Goal: Task Accomplishment & Management: Manage account settings

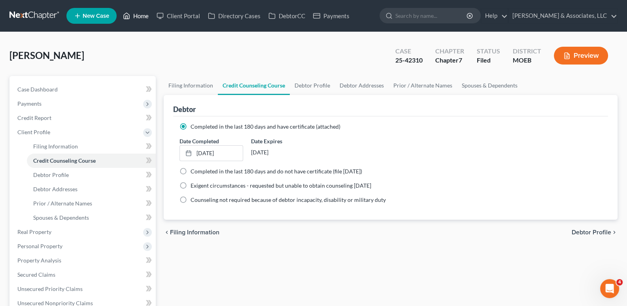
click at [141, 17] on link "Home" at bounding box center [136, 16] width 34 height 14
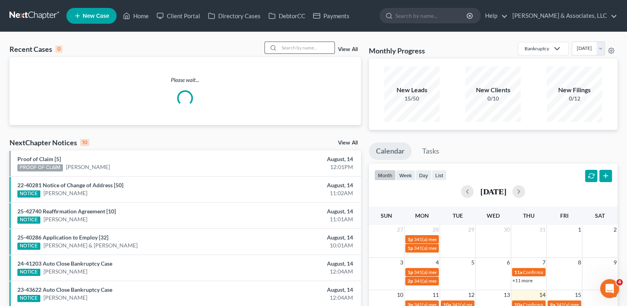
click at [309, 51] on input "search" at bounding box center [306, 47] width 55 height 11
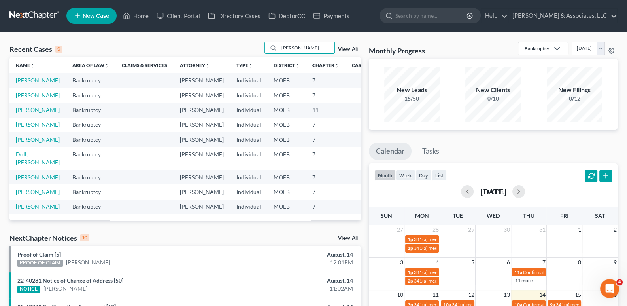
type input "[PERSON_NAME]"
click at [30, 83] on link "[PERSON_NAME]" at bounding box center [38, 80] width 44 height 7
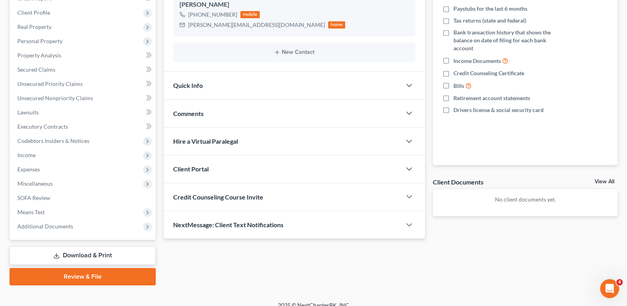
scroll to position [128, 0]
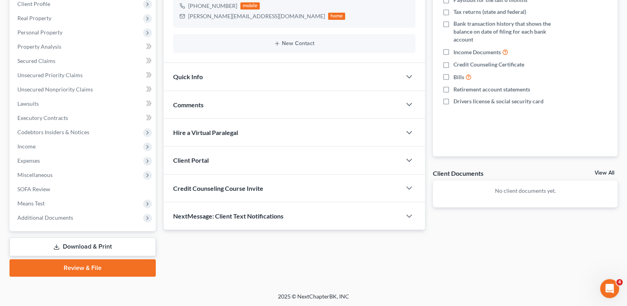
click at [225, 186] on span "Credit Counseling Course Invite" at bounding box center [218, 188] width 90 height 8
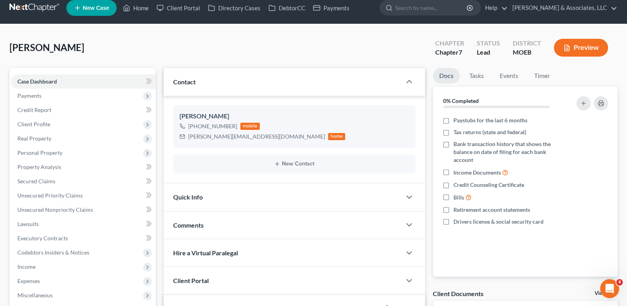
scroll to position [0, 0]
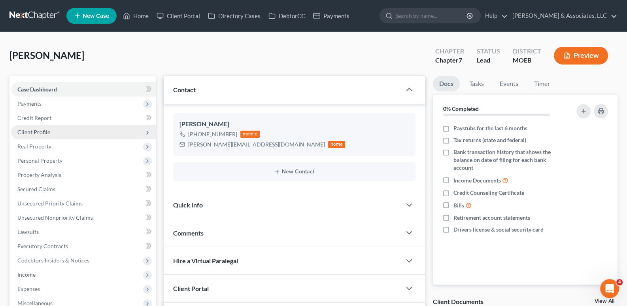
click at [34, 133] on span "Client Profile" at bounding box center [33, 131] width 33 height 7
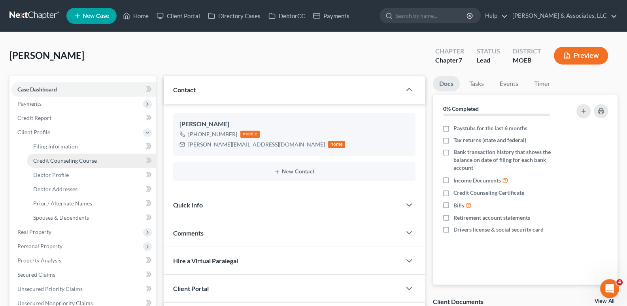
click at [41, 157] on span "Credit Counseling Course" at bounding box center [65, 160] width 64 height 7
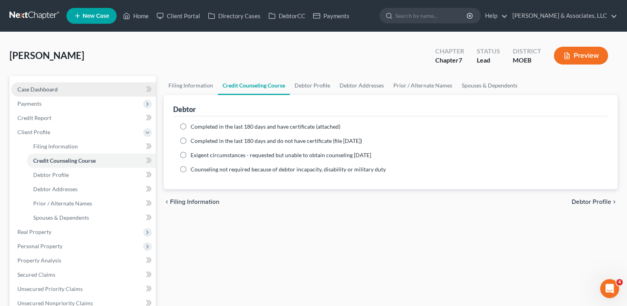
drag, startPoint x: 30, startPoint y: 81, endPoint x: 29, endPoint y: 85, distance: 4.4
click at [29, 85] on div "Case Dashboard Payments Invoices Payments Payments Credit Report Client Profile…" at bounding box center [82, 260] width 146 height 368
click at [28, 86] on span "Case Dashboard" at bounding box center [37, 89] width 40 height 7
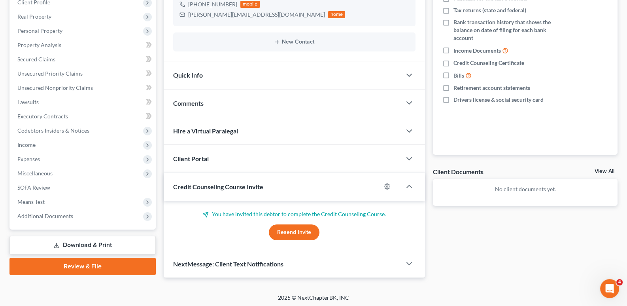
scroll to position [130, 0]
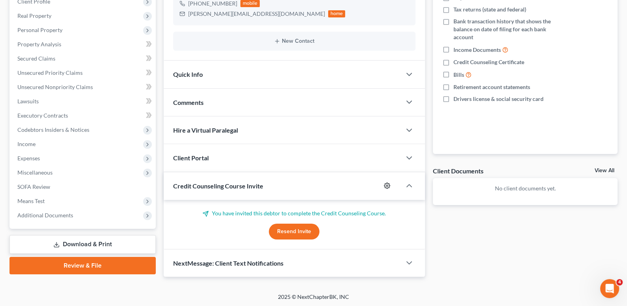
click at [388, 182] on icon "button" at bounding box center [387, 185] width 6 height 6
select select "0"
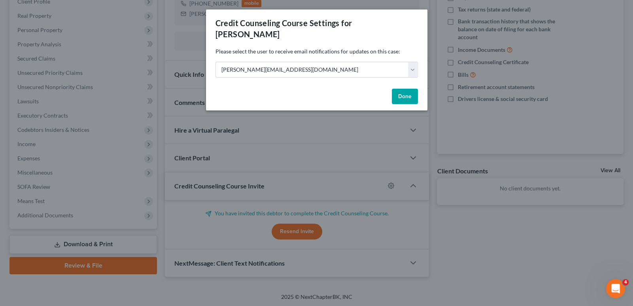
click at [407, 89] on button "Done" at bounding box center [405, 97] width 26 height 16
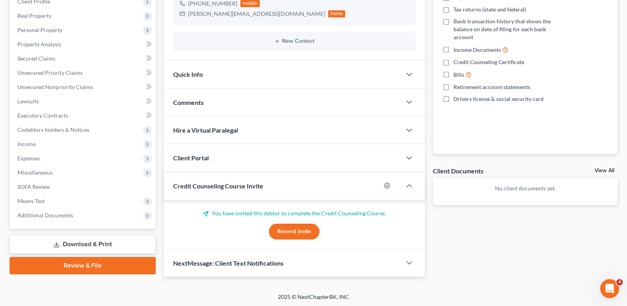
click at [298, 231] on button "Resend Invite" at bounding box center [294, 231] width 51 height 16
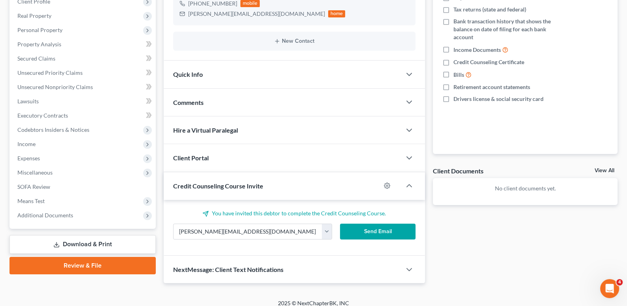
click at [381, 234] on button "Send Email" at bounding box center [377, 231] width 75 height 16
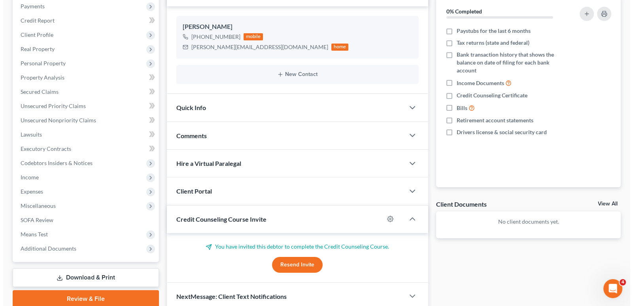
scroll to position [0, 0]
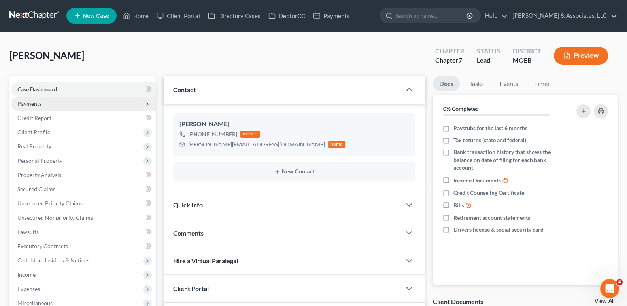
drag, startPoint x: 34, startPoint y: 104, endPoint x: 37, endPoint y: 109, distance: 6.5
click at [34, 104] on span "Payments" at bounding box center [29, 103] width 24 height 7
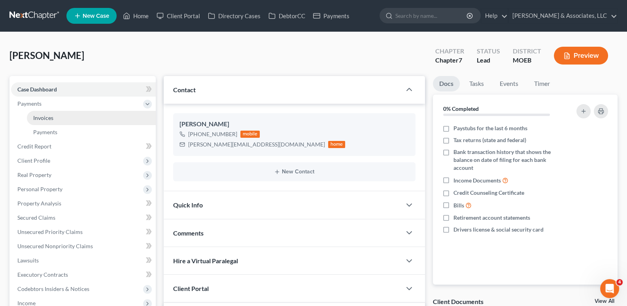
click at [44, 116] on span "Invoices" at bounding box center [43, 117] width 20 height 7
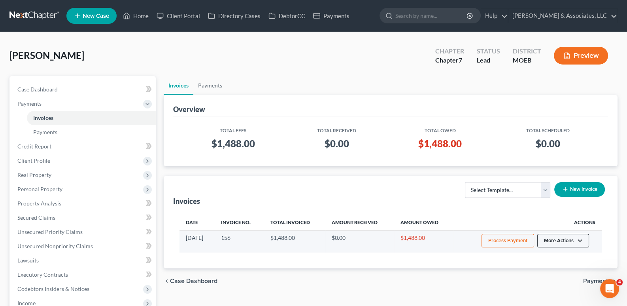
click at [578, 240] on button "More Actions" at bounding box center [563, 240] width 52 height 13
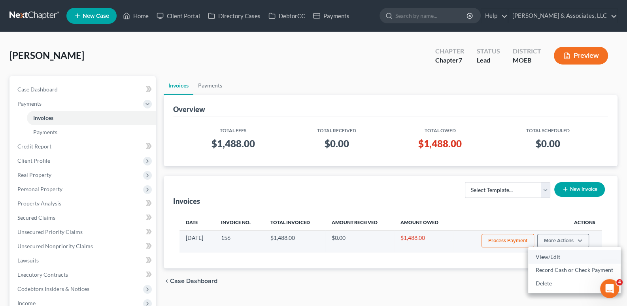
click at [551, 256] on link "View/Edit" at bounding box center [574, 256] width 92 height 13
select select "1"
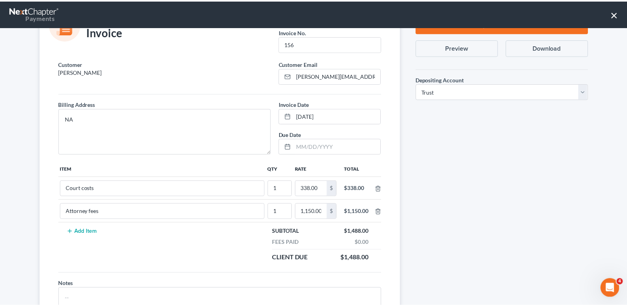
scroll to position [75, 0]
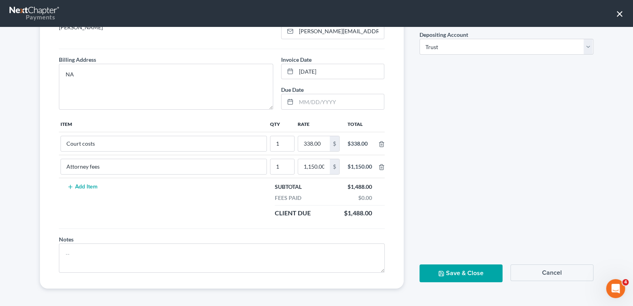
click at [551, 273] on button "Cancel" at bounding box center [551, 272] width 83 height 17
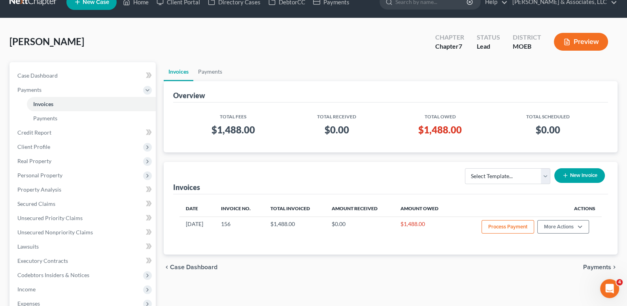
scroll to position [0, 0]
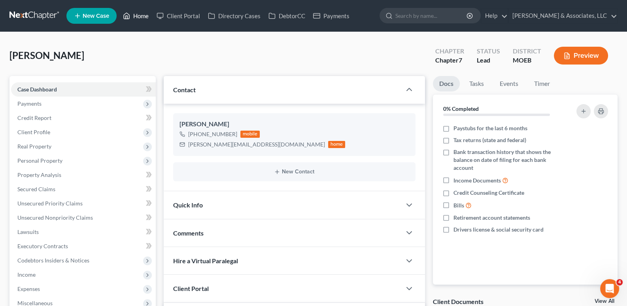
click at [130, 15] on link "Home" at bounding box center [136, 16] width 34 height 14
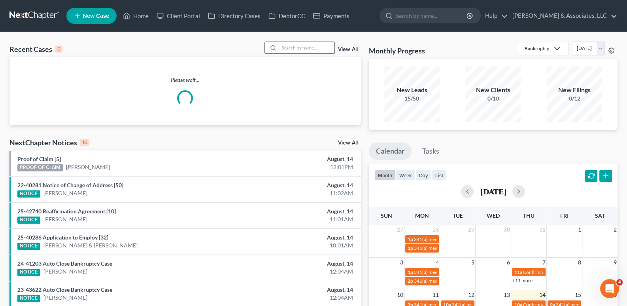
click at [318, 46] on input "search" at bounding box center [306, 47] width 55 height 11
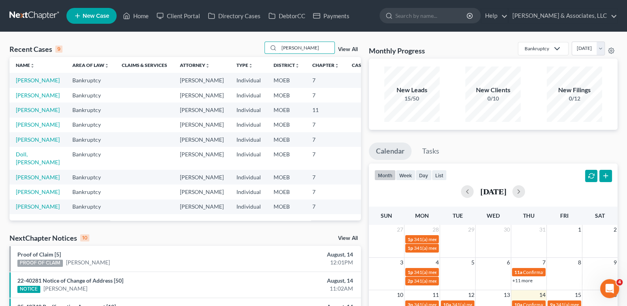
type input "[PERSON_NAME]"
click at [22, 98] on link "[PERSON_NAME]" at bounding box center [38, 95] width 44 height 7
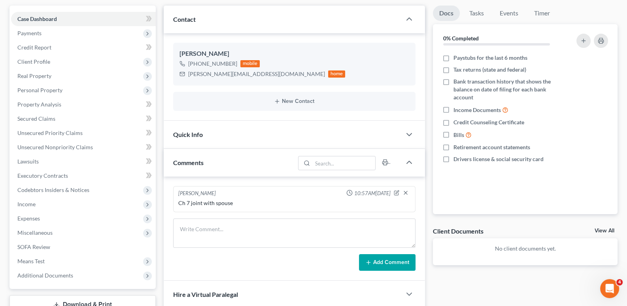
scroll to position [26, 0]
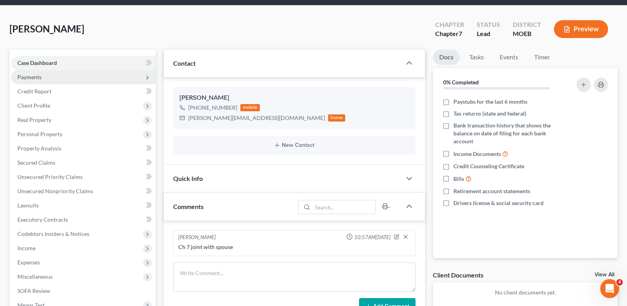
click at [31, 77] on span "Payments" at bounding box center [29, 77] width 24 height 7
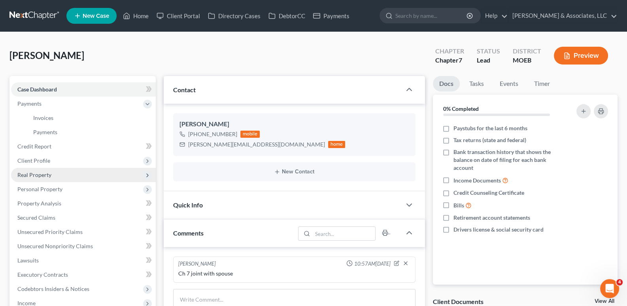
scroll to position [0, 0]
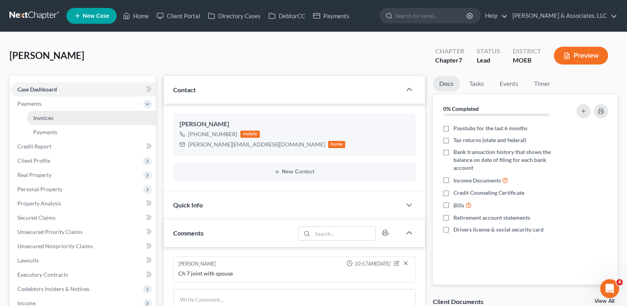
click at [46, 117] on span "Invoices" at bounding box center [43, 117] width 20 height 7
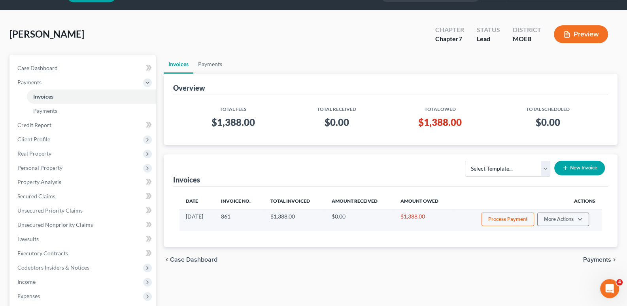
scroll to position [39, 0]
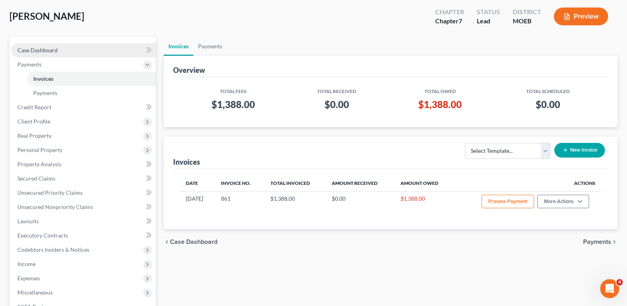
click at [45, 50] on span "Case Dashboard" at bounding box center [37, 50] width 40 height 7
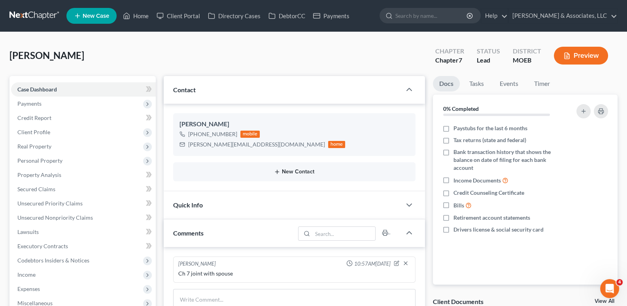
click at [281, 172] on button "New Contact" at bounding box center [294, 171] width 230 height 6
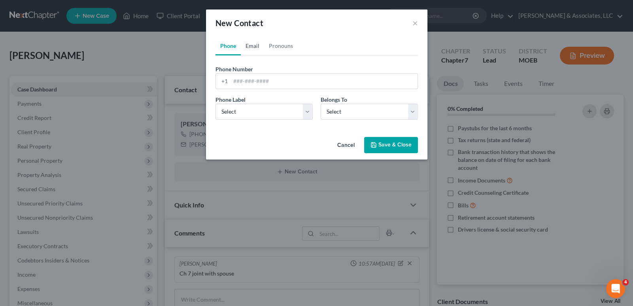
click at [253, 47] on link "Email" at bounding box center [252, 45] width 23 height 19
drag, startPoint x: 248, startPoint y: 79, endPoint x: 499, endPoint y: 168, distance: 266.3
click at [248, 79] on input "email" at bounding box center [323, 81] width 187 height 15
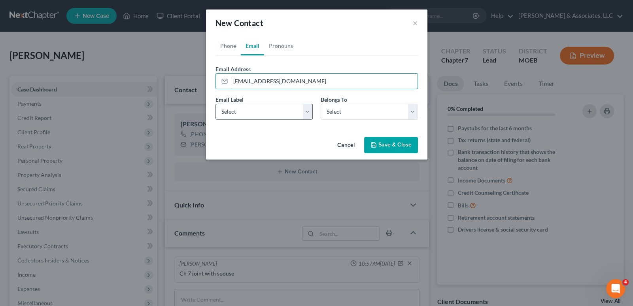
type input "[EMAIL_ADDRESS][DOMAIN_NAME]"
drag, startPoint x: 283, startPoint y: 112, endPoint x: 279, endPoint y: 117, distance: 6.8
click at [283, 112] on select "Select Home Work Other" at bounding box center [263, 112] width 97 height 16
select select "0"
click at [215, 104] on select "Select Home Work Other" at bounding box center [263, 112] width 97 height 16
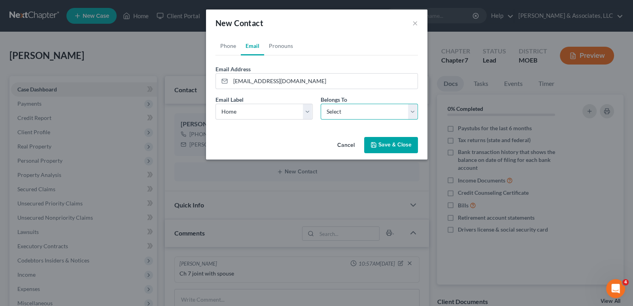
drag, startPoint x: 337, startPoint y: 109, endPoint x: 336, endPoint y: 117, distance: 8.8
click at [337, 109] on select "Select Client Other" at bounding box center [369, 112] width 97 height 16
select select "0"
click at [321, 104] on select "Select Client Other" at bounding box center [369, 112] width 97 height 16
click at [385, 143] on button "Save & Close" at bounding box center [391, 145] width 54 height 17
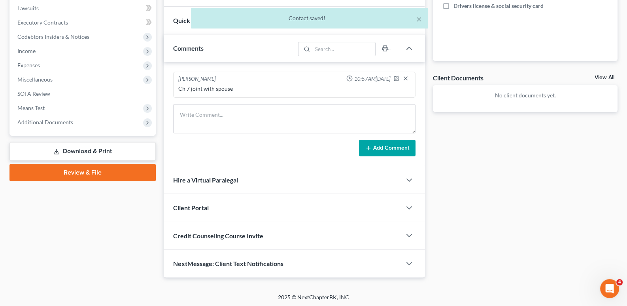
scroll to position [223, 0]
click at [219, 237] on span "Credit Counseling Course Invite" at bounding box center [218, 236] width 90 height 8
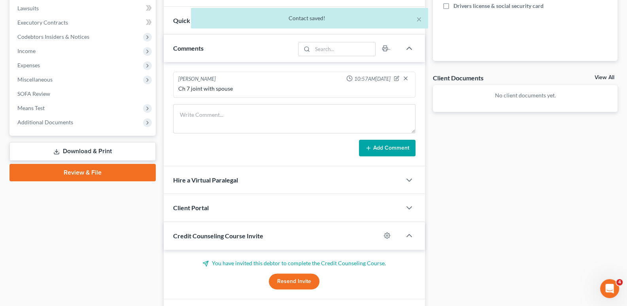
click at [295, 278] on button "Resend Invite" at bounding box center [294, 281] width 51 height 16
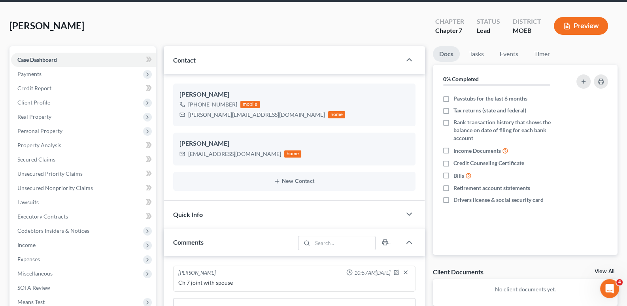
scroll to position [26, 0]
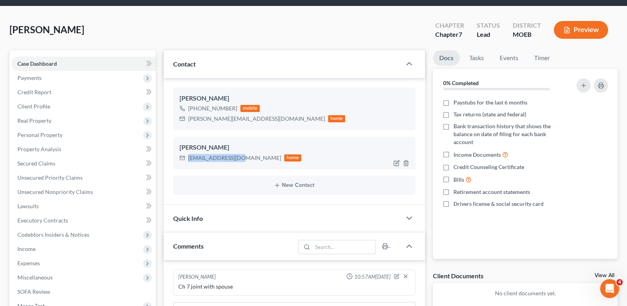
drag, startPoint x: 241, startPoint y: 156, endPoint x: 194, endPoint y: 154, distance: 46.7
click at [188, 164] on div "[PERSON_NAME] [EMAIL_ADDRESS][DOMAIN_NAME] home" at bounding box center [294, 152] width 243 height 32
copy div "[EMAIL_ADDRESS][DOMAIN_NAME]"
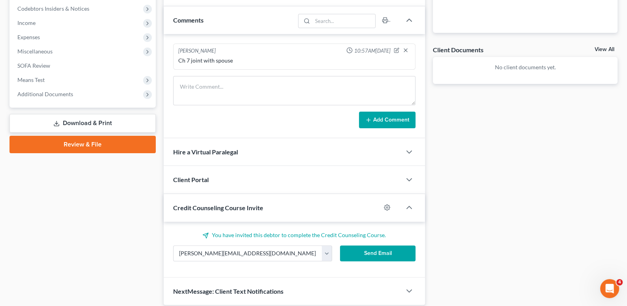
scroll to position [279, 0]
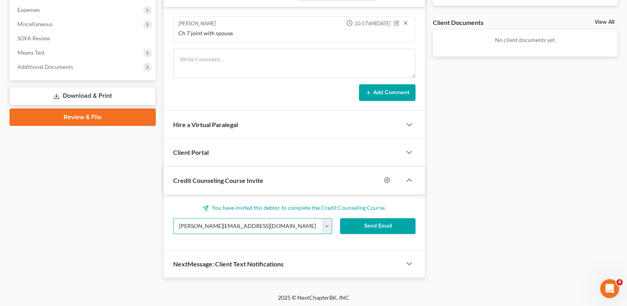
drag, startPoint x: 253, startPoint y: 222, endPoint x: 146, endPoint y: 226, distance: 106.8
click at [146, 226] on div "Petition Navigation Case Dashboard Payments Invoices Payments Payments Credit R…" at bounding box center [314, 37] width 616 height 480
paste input "[EMAIL_ADDRESS][DOMAIN_NAME]"
type input "[EMAIL_ADDRESS][DOMAIN_NAME]"
click at [349, 218] on button "Send Email" at bounding box center [377, 226] width 75 height 16
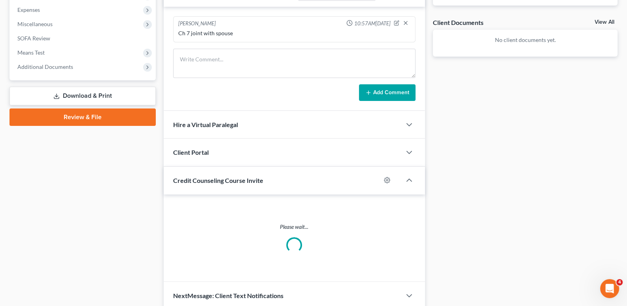
scroll to position [273, 0]
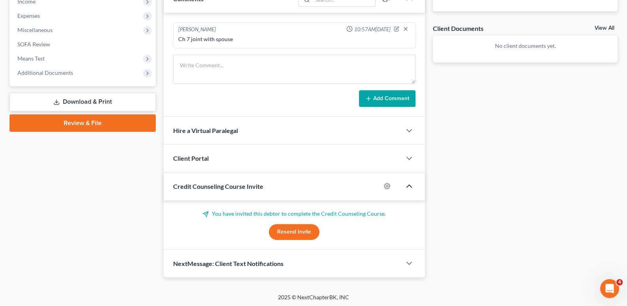
click at [405, 183] on icon "button" at bounding box center [408, 185] width 9 height 9
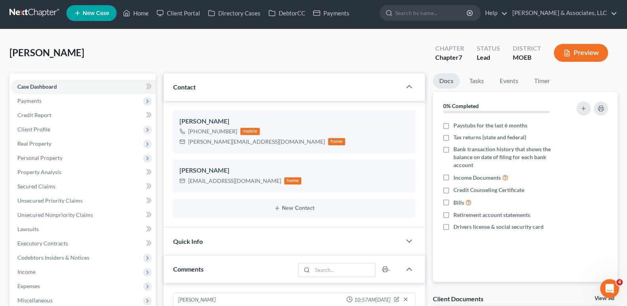
scroll to position [0, 0]
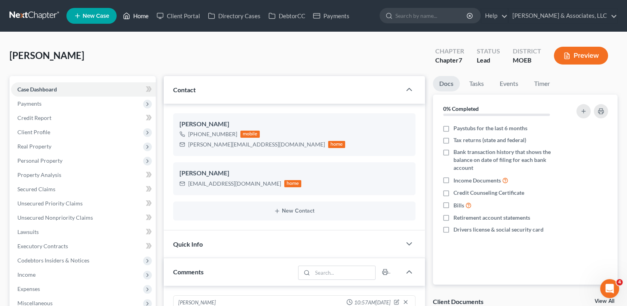
click at [143, 16] on link "Home" at bounding box center [136, 16] width 34 height 14
